Goal: Transaction & Acquisition: Obtain resource

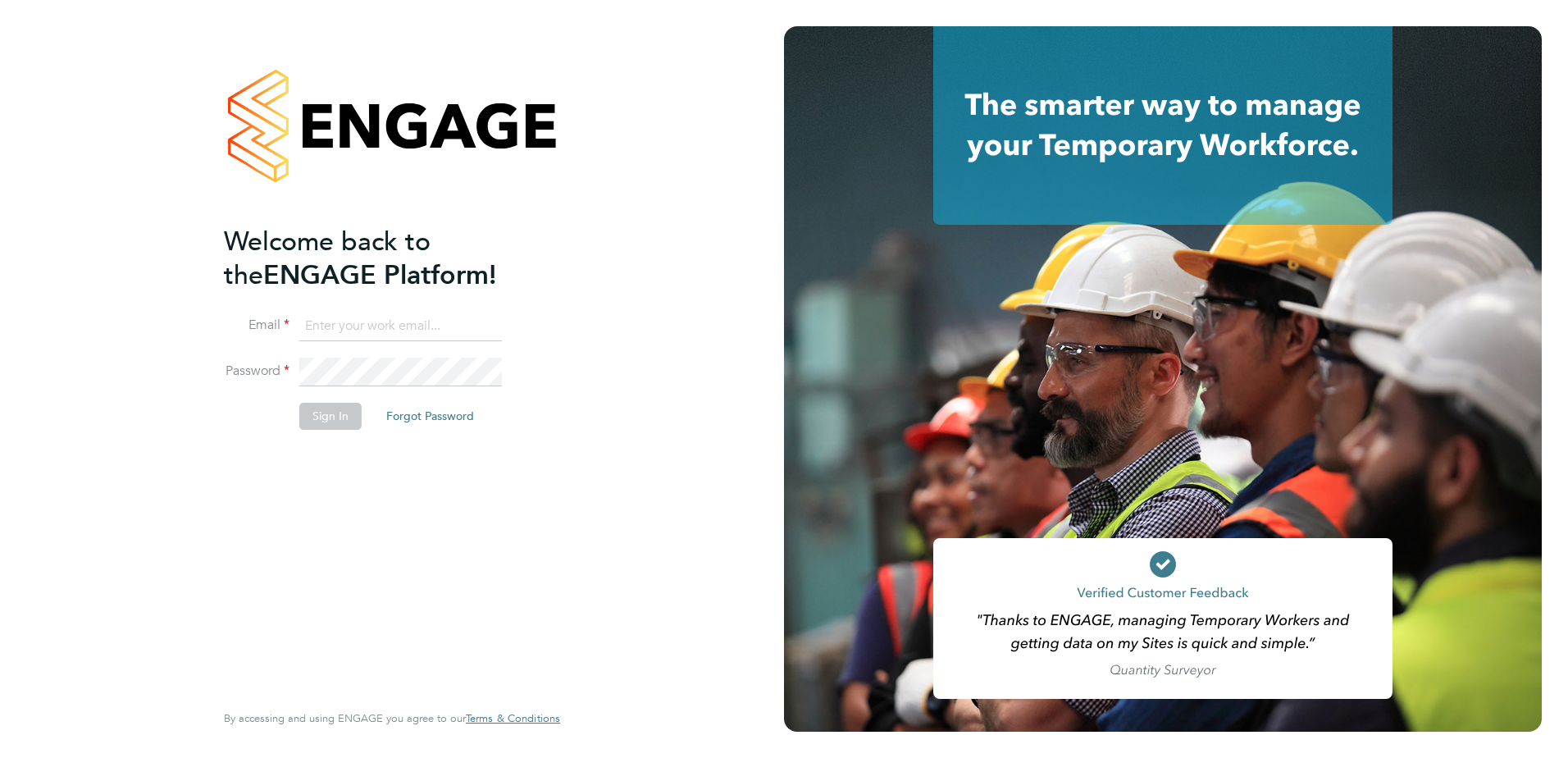
click at [328, 321] on input at bounding box center [401, 326] width 203 height 29
type input "[PERSON_NAME][EMAIL_ADDRESS][DOMAIN_NAME]"
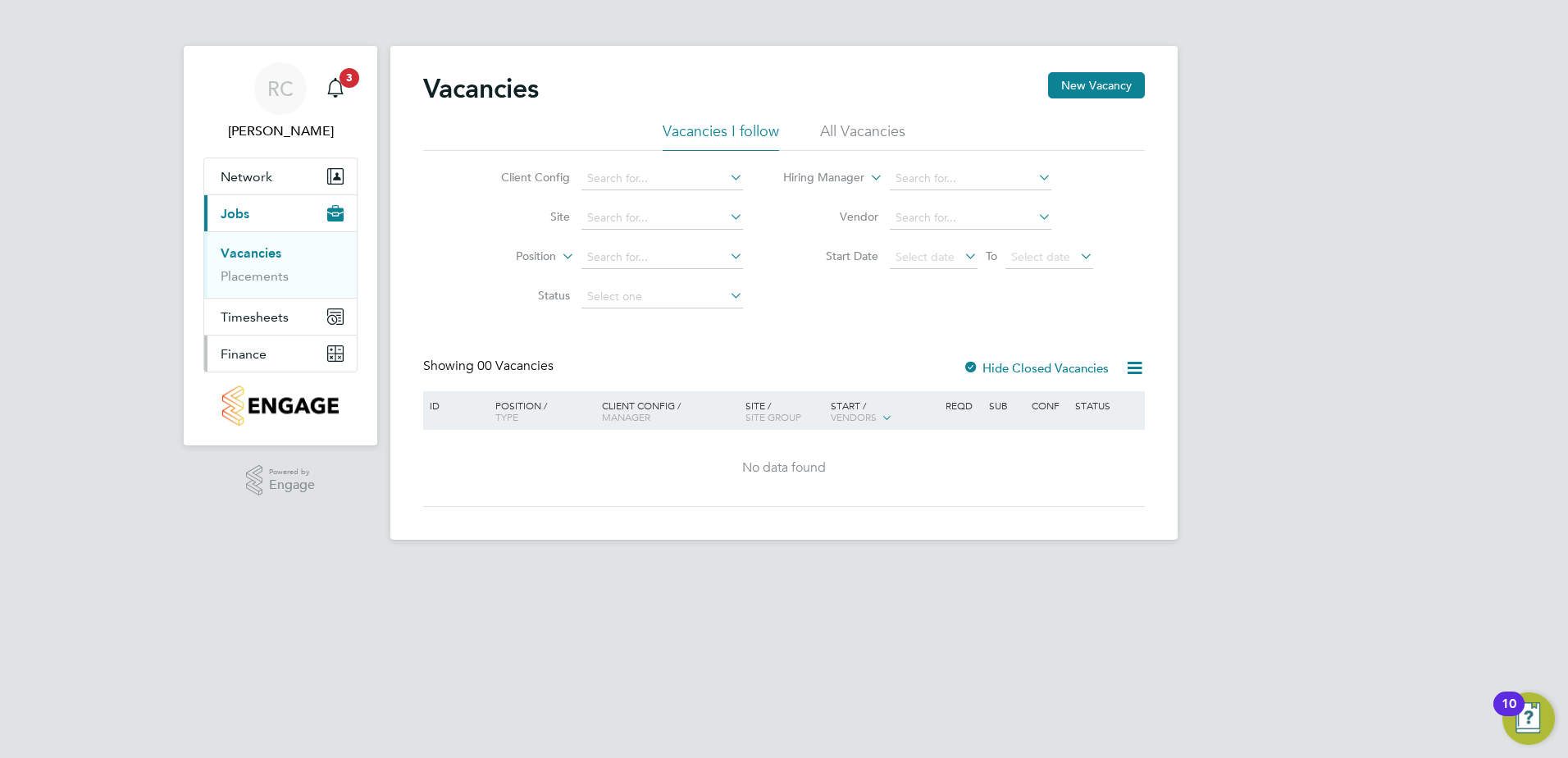
click at [231, 358] on span "Finance" at bounding box center [243, 353] width 46 height 16
click at [259, 357] on span "Finance" at bounding box center [243, 353] width 46 height 16
click at [260, 337] on li "Invoices & Credit Notes" at bounding box center [282, 335] width 123 height 33
click at [250, 329] on link "Invoices & Credit Notes" at bounding box center [272, 335] width 103 height 32
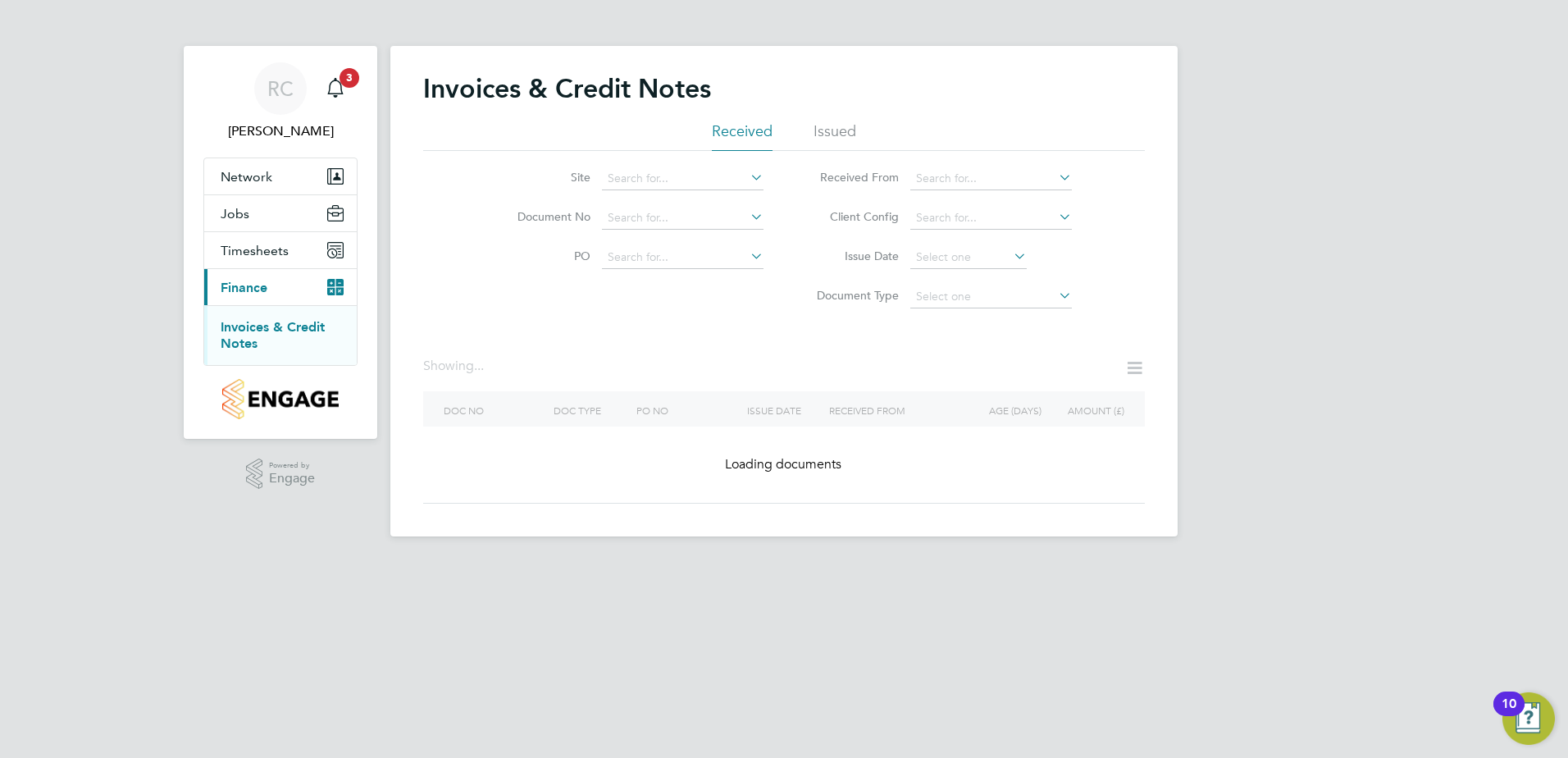
click at [747, 179] on icon at bounding box center [747, 177] width 0 height 23
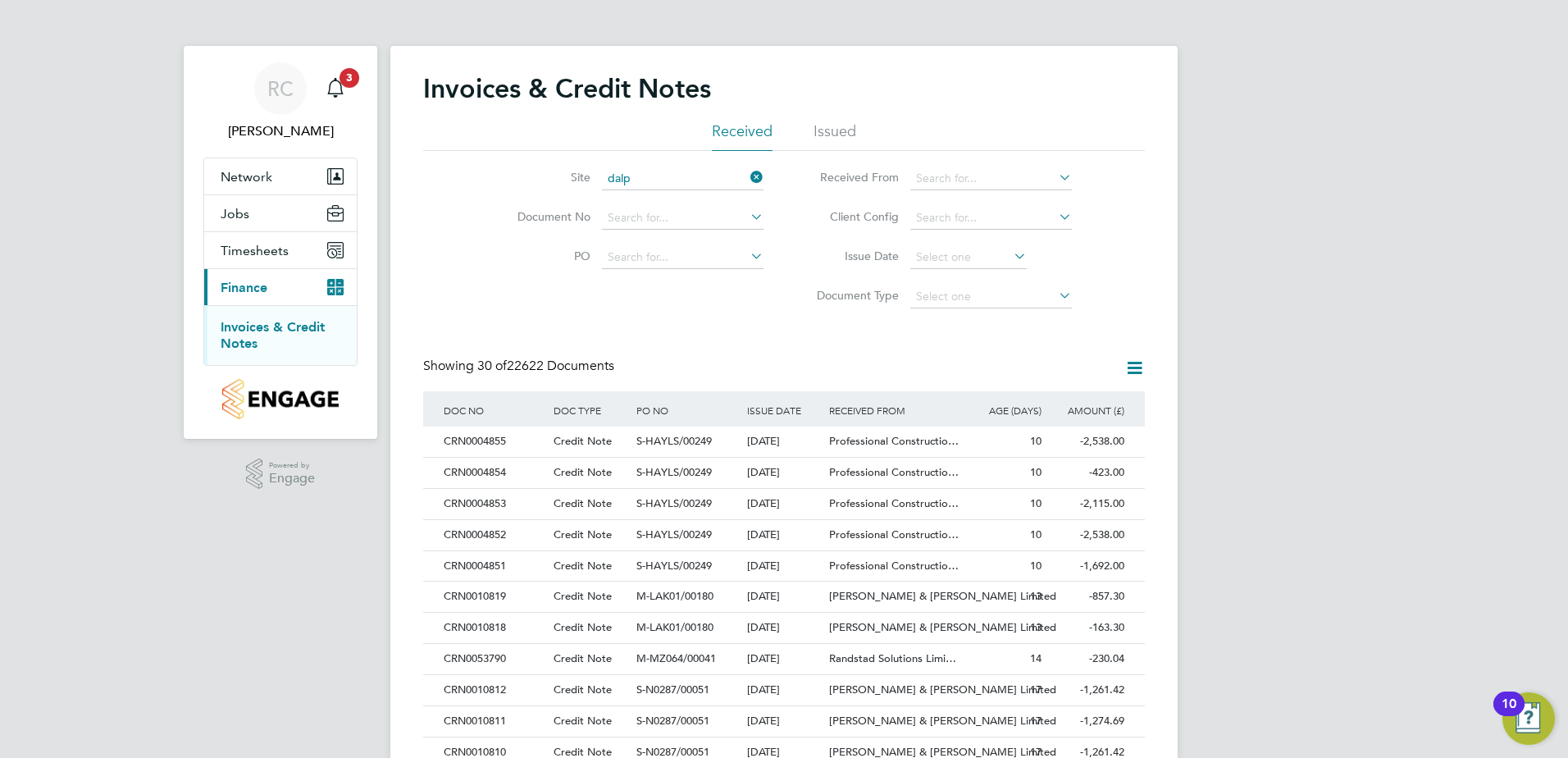
click at [716, 239] on li "Alphington (Parcel 16A)" at bounding box center [700, 243] width 199 height 21
type input "Alphington (Parcel 16A)"
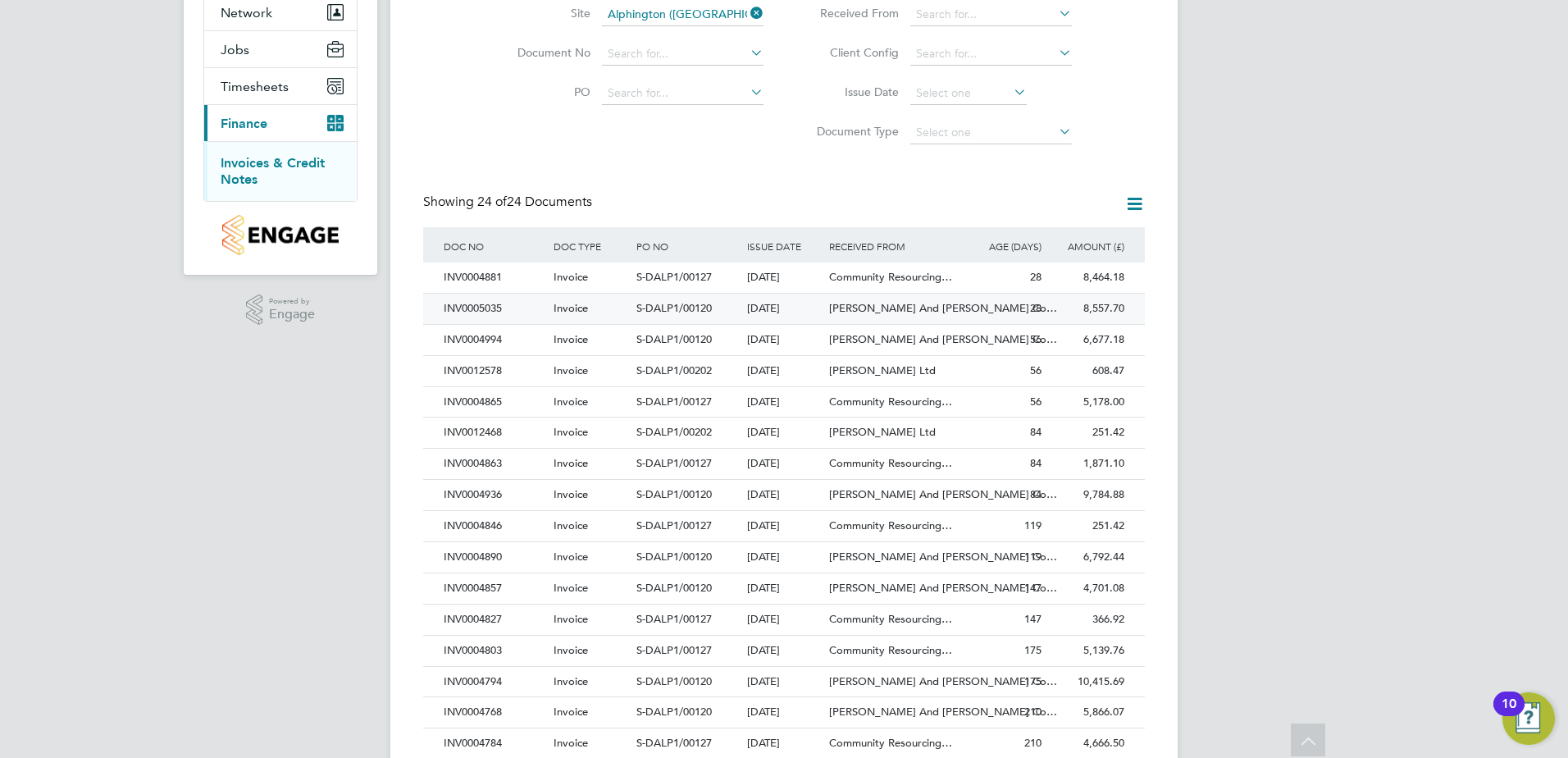
click at [501, 305] on div "INV0005035" at bounding box center [494, 309] width 110 height 30
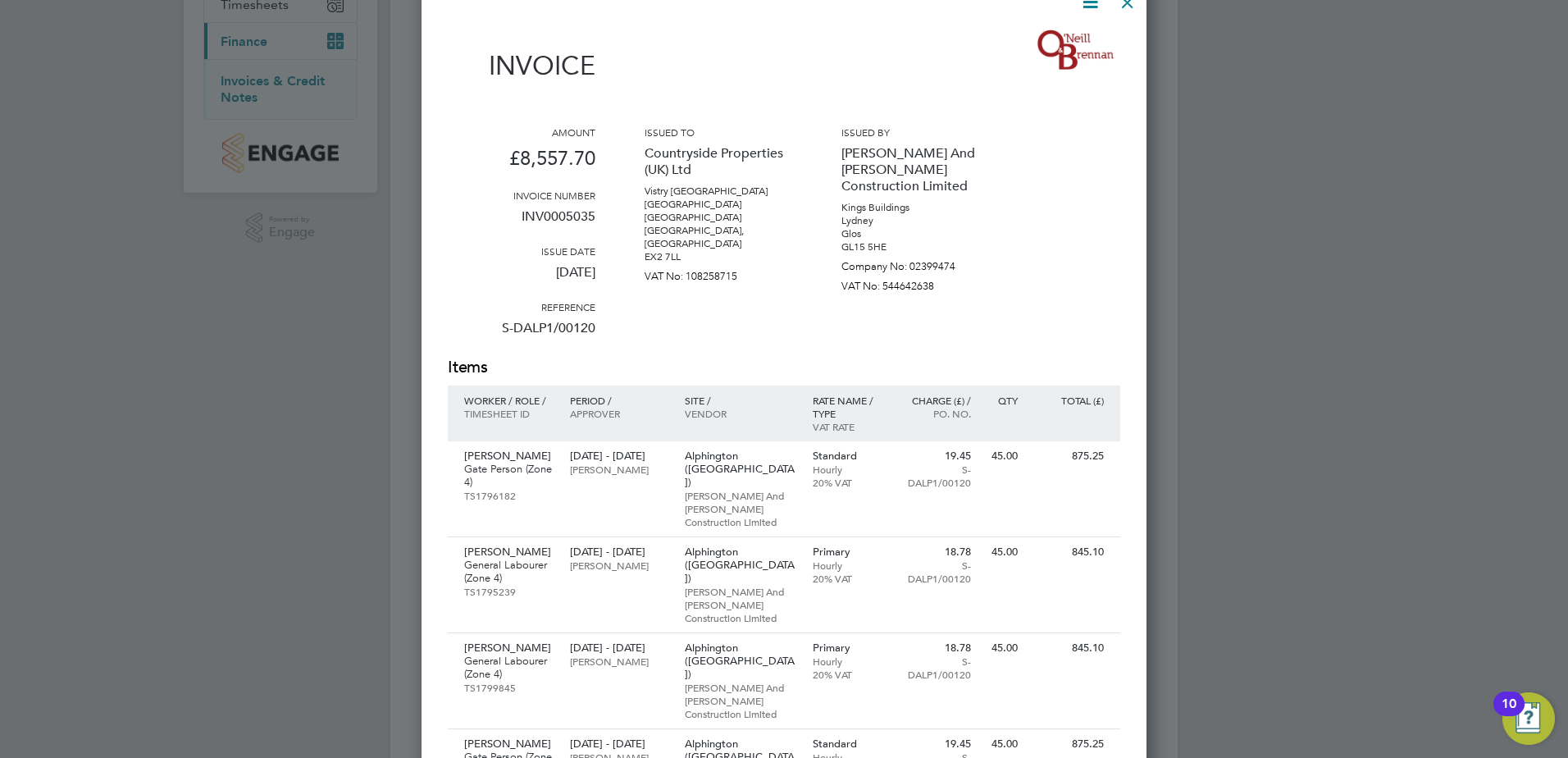
scroll to position [164, 0]
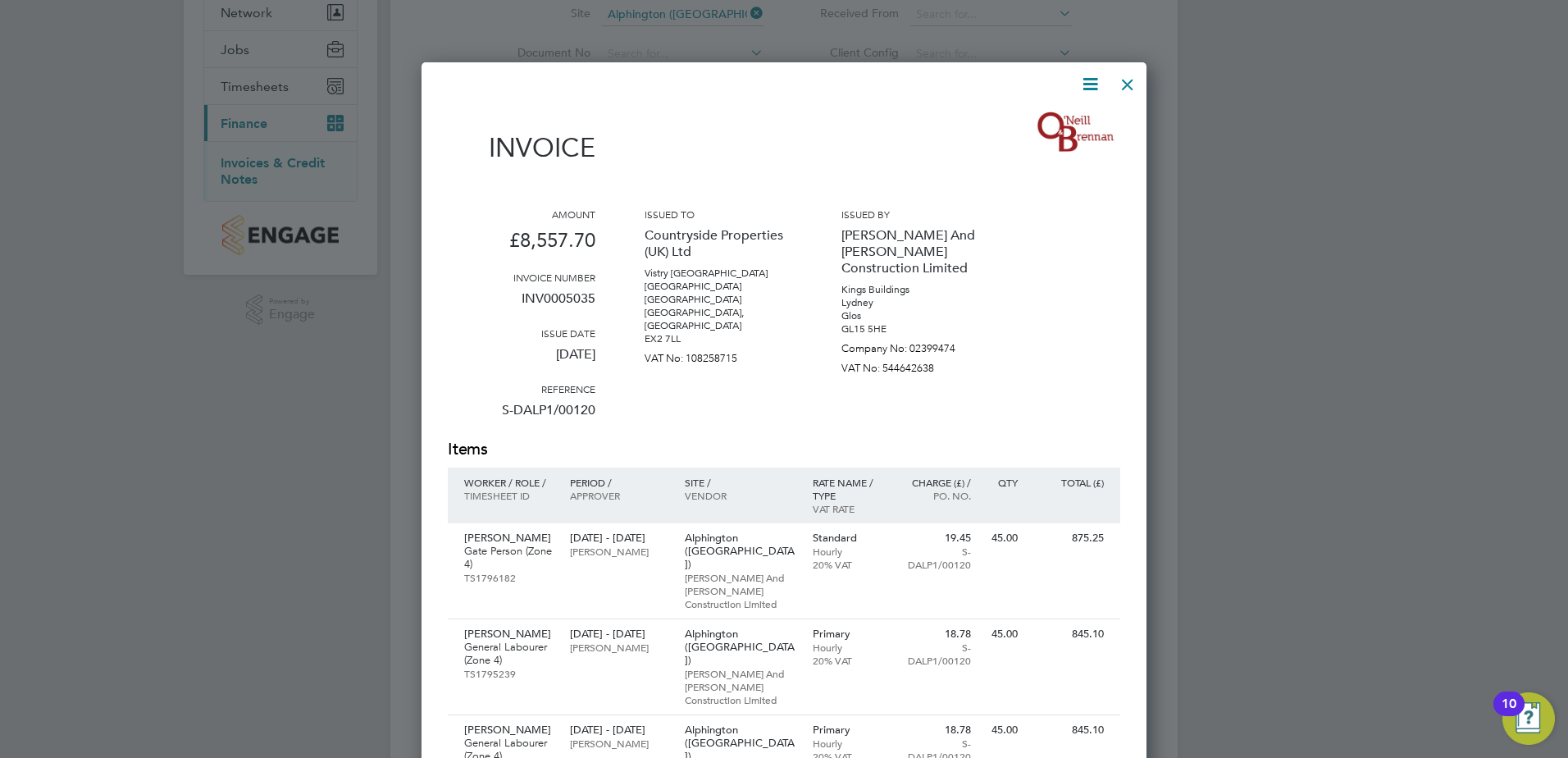
click at [1083, 83] on icon at bounding box center [1091, 84] width 20 height 20
click at [1027, 125] on li "Download Invoice" at bounding box center [1041, 123] width 113 height 23
